Goal: Task Accomplishment & Management: Use online tool/utility

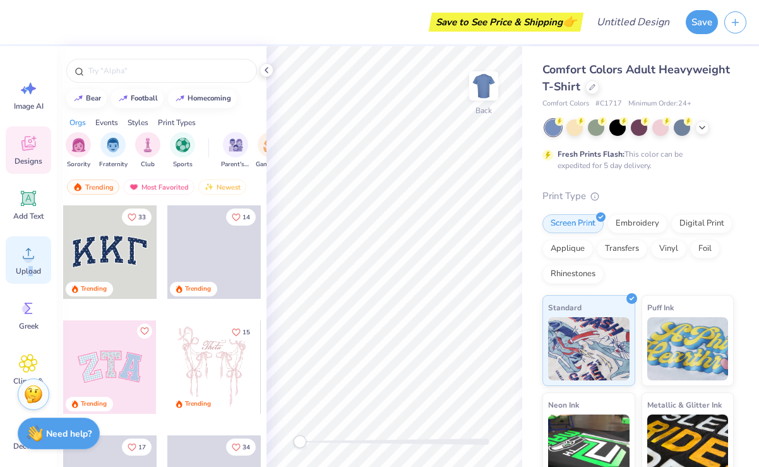
type textarea "o"
click at [30, 271] on span "Upload" at bounding box center [28, 271] width 25 height 10
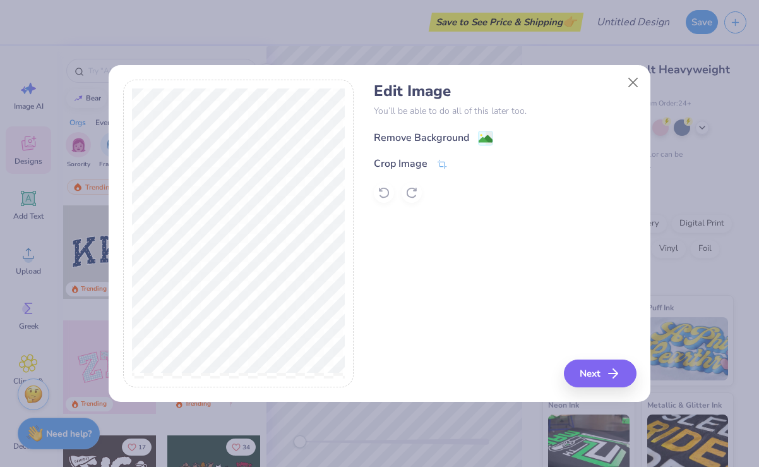
click at [422, 135] on div "Remove Background" at bounding box center [421, 137] width 95 height 15
click at [440, 164] on icon at bounding box center [441, 165] width 11 height 11
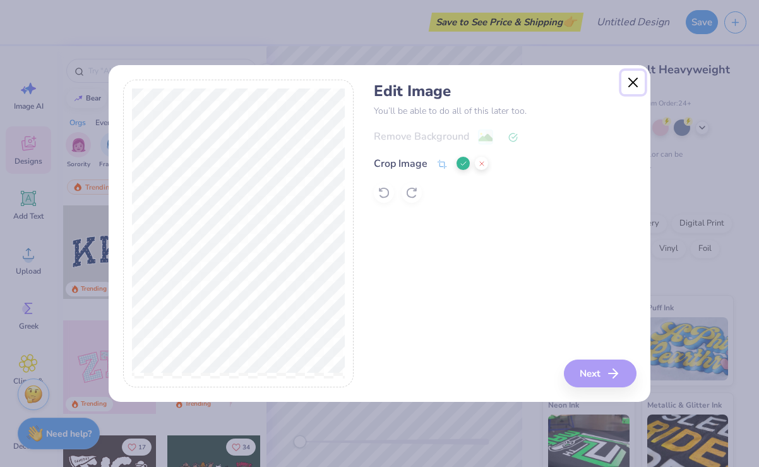
click at [631, 81] on button "Close" at bounding box center [633, 83] width 24 height 24
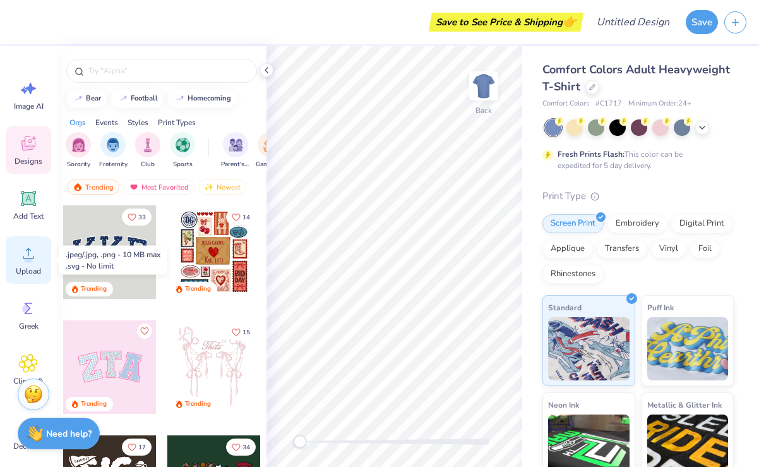
click at [29, 255] on circle at bounding box center [28, 258] width 9 height 9
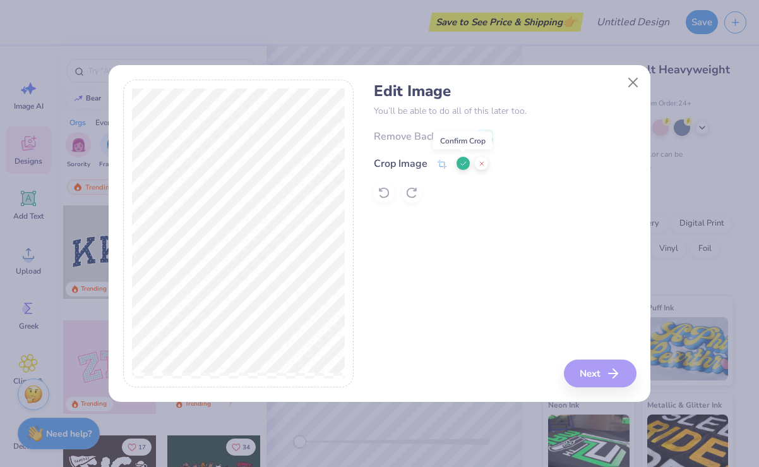
click at [463, 164] on polyline at bounding box center [463, 164] width 5 height 4
click at [599, 368] on button "Next" at bounding box center [602, 373] width 73 height 28
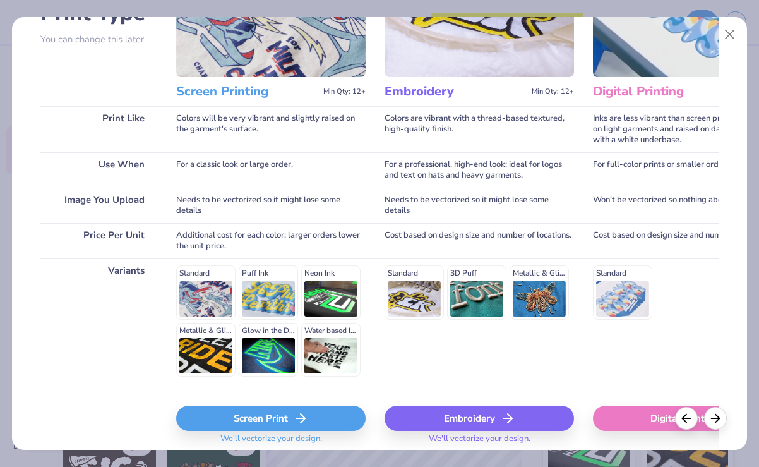
scroll to position [163, 0]
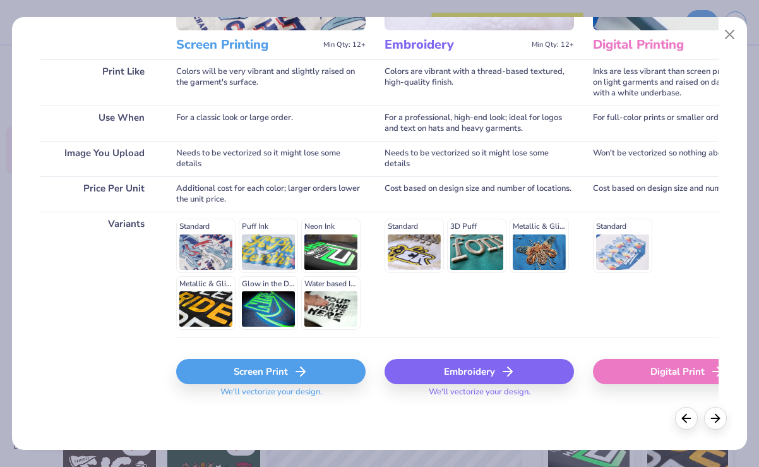
click at [270, 369] on div "Screen Print" at bounding box center [270, 371] width 189 height 25
